Goal: Task Accomplishment & Management: Manage account settings

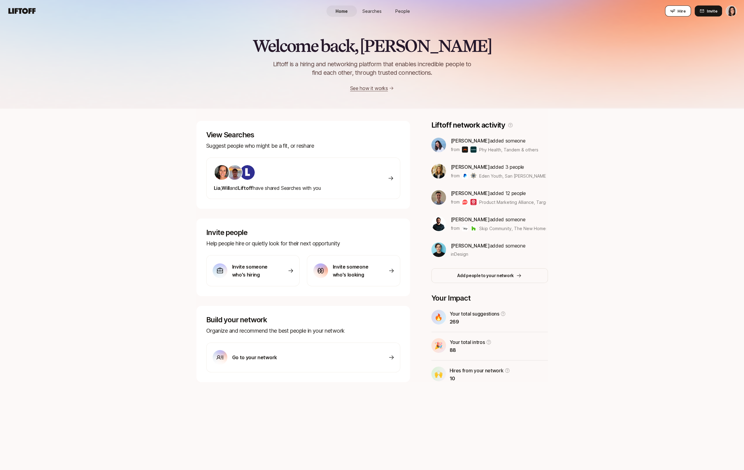
click at [676, 13] on button "Hire" at bounding box center [678, 10] width 26 height 11
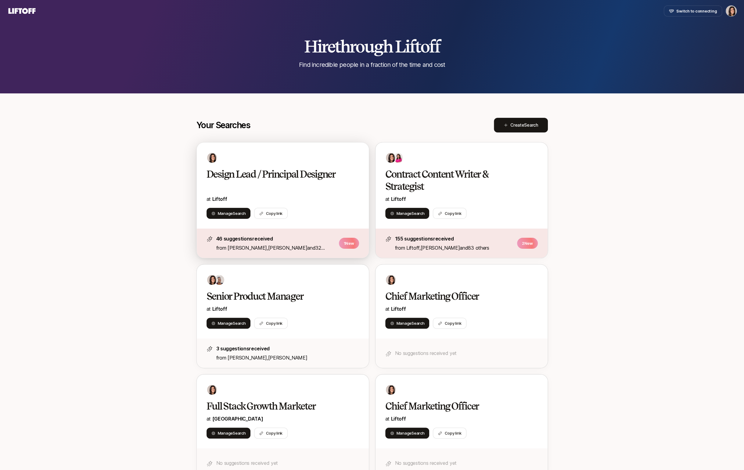
click at [336, 200] on p "at Liftoff" at bounding box center [283, 199] width 153 height 8
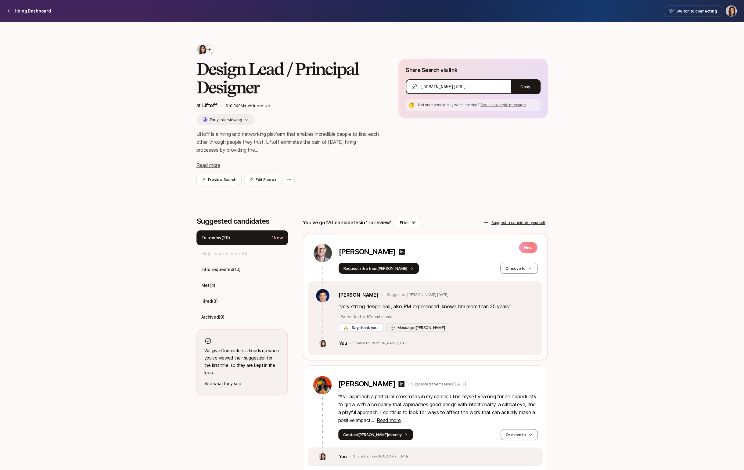
scroll to position [138, 0]
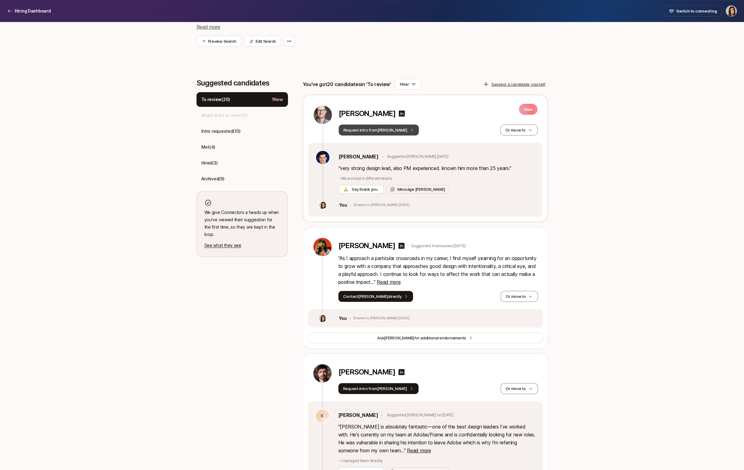
click at [377, 132] on button "Request intro from [PERSON_NAME]" at bounding box center [379, 129] width 81 height 11
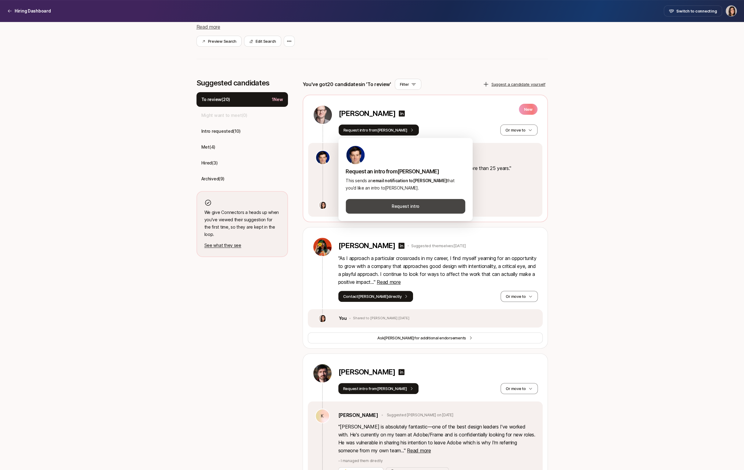
click at [373, 206] on button "Request intro" at bounding box center [406, 206] width 120 height 15
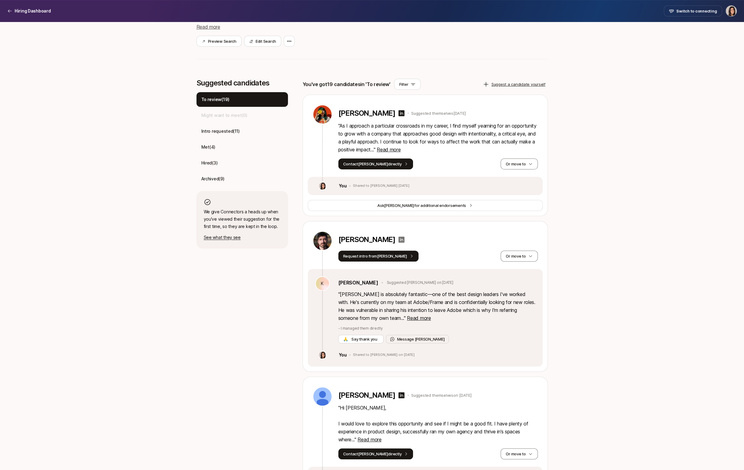
click at [398, 238] on icon at bounding box center [401, 239] width 6 height 6
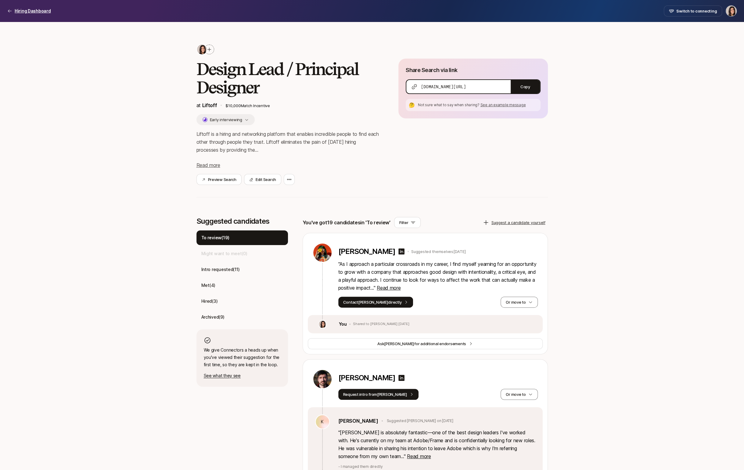
click at [36, 11] on p "Hiring Dashboard" at bounding box center [33, 10] width 36 height 7
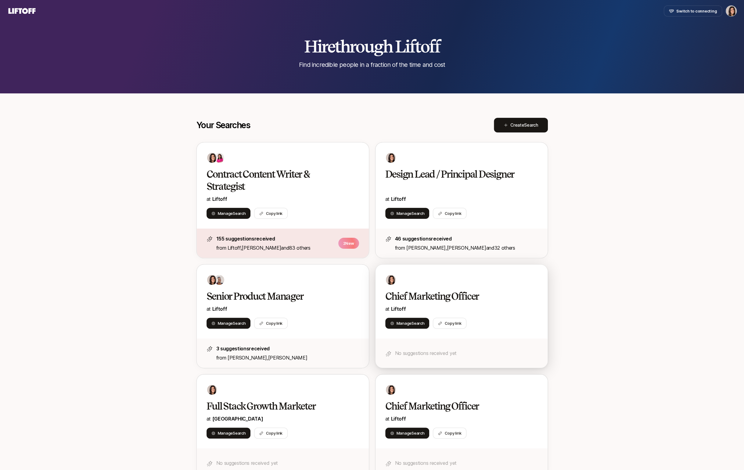
click at [420, 279] on div at bounding box center [461, 279] width 153 height 11
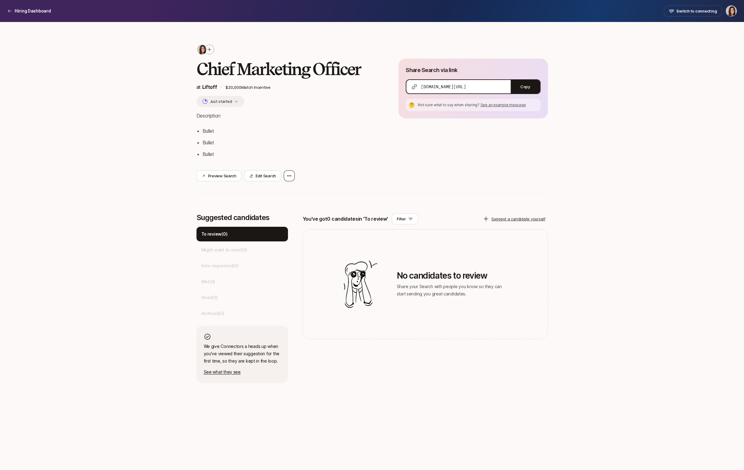
click at [289, 175] on icon at bounding box center [289, 175] width 5 height 5
click at [281, 192] on div "Delete Search" at bounding box center [261, 192] width 67 height 17
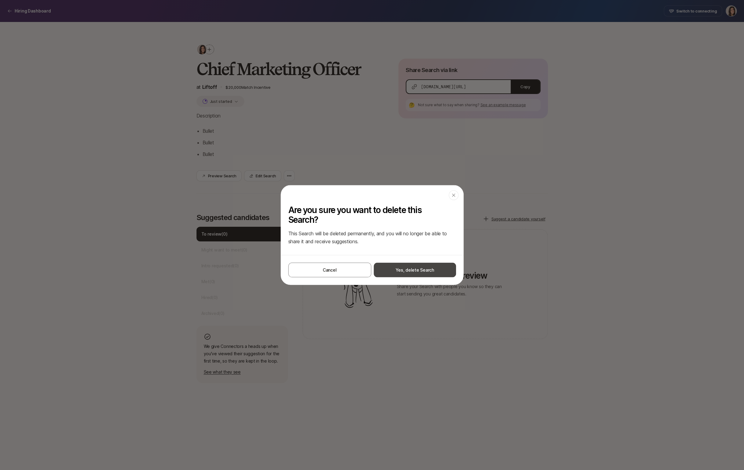
click at [410, 272] on button "Yes, delete Search" at bounding box center [415, 270] width 82 height 15
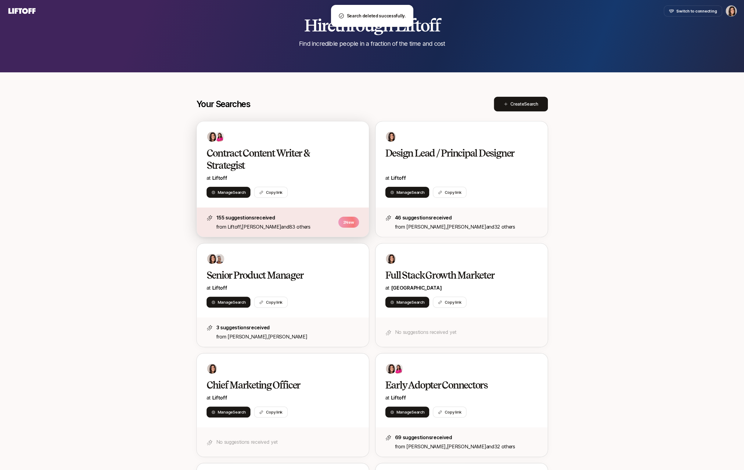
scroll to position [37, 0]
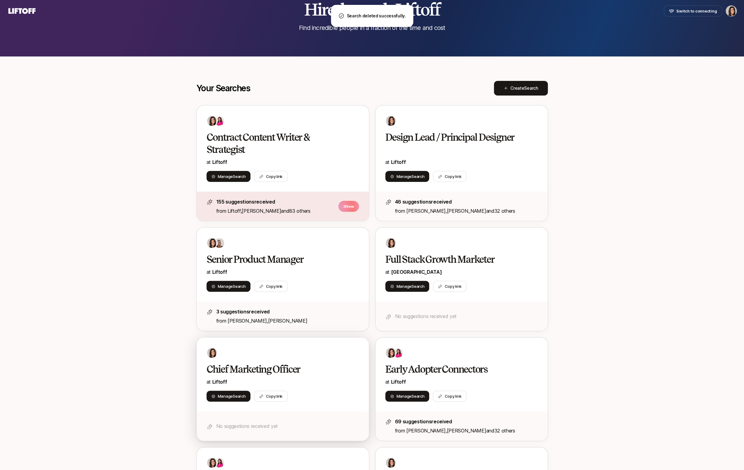
click at [352, 389] on div "Chief Marketing Officer at Liftoff Manage Search Copy link" at bounding box center [283, 374] width 172 height 74
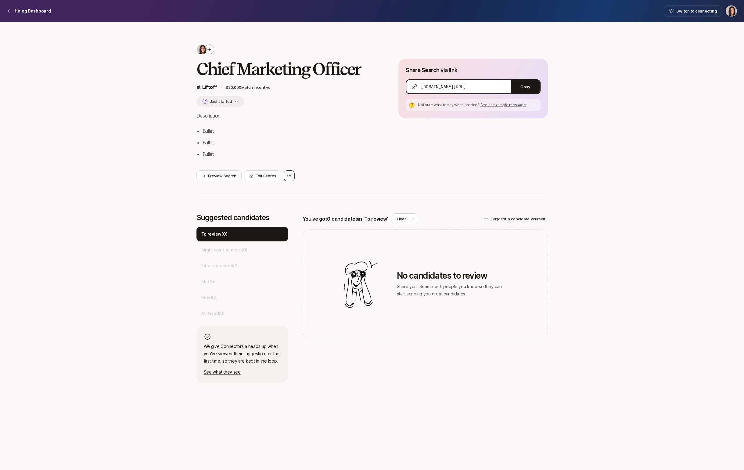
click at [291, 176] on icon at bounding box center [289, 175] width 5 height 5
click at [290, 188] on div "Delete Search" at bounding box center [261, 192] width 67 height 17
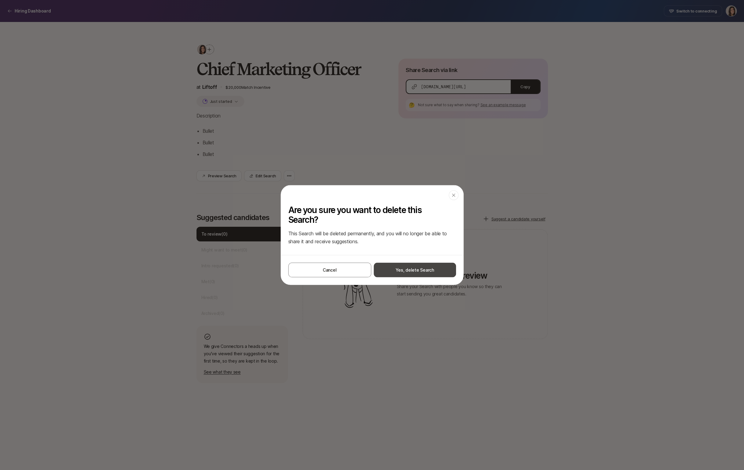
click at [398, 265] on button "Yes, delete Search" at bounding box center [415, 270] width 82 height 15
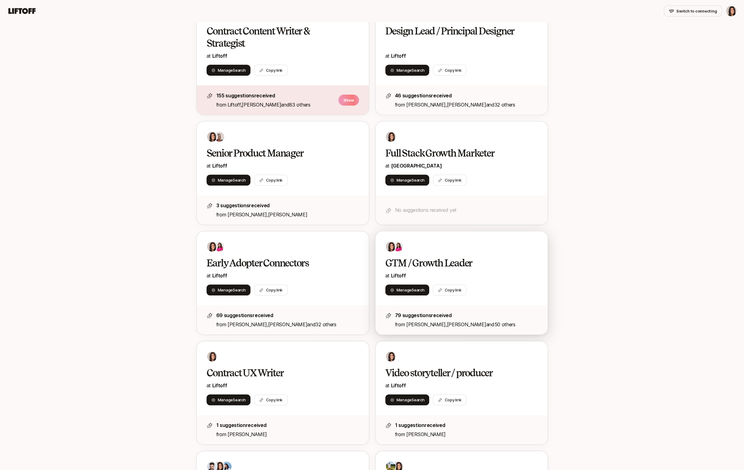
scroll to position [153, 0]
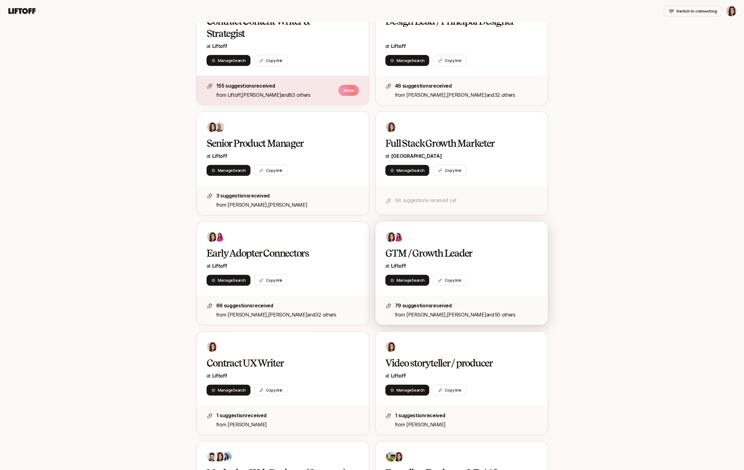
click at [442, 246] on div "GTM / Growth Leader at Liftoff Manage Search Copy link" at bounding box center [462, 259] width 172 height 74
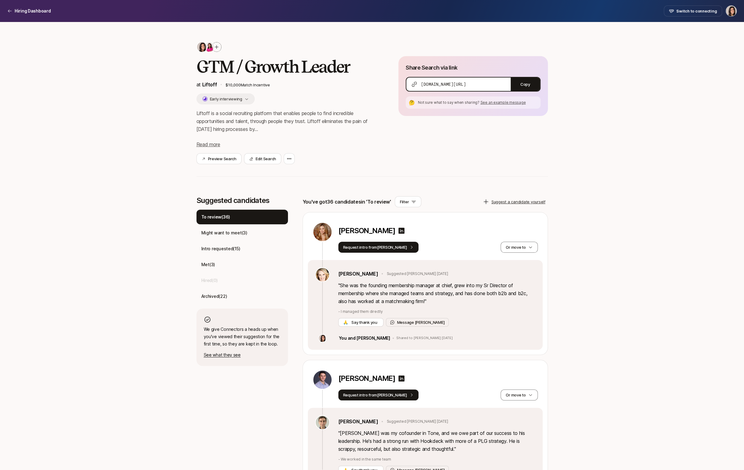
scroll to position [5, 0]
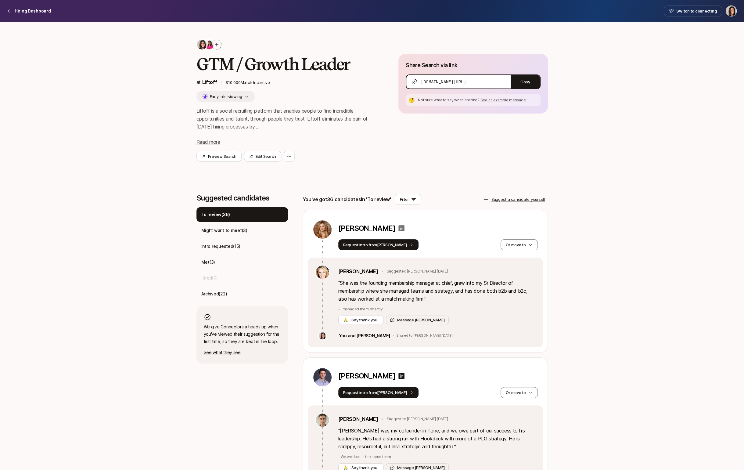
click at [398, 228] on icon at bounding box center [401, 228] width 6 height 6
